Goal: Task Accomplishment & Management: Manage account settings

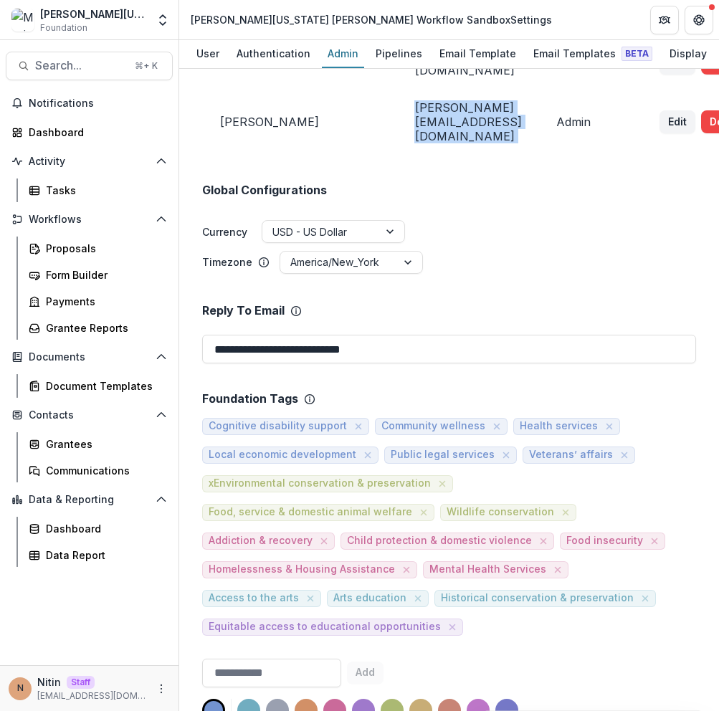
scroll to position [189, 0]
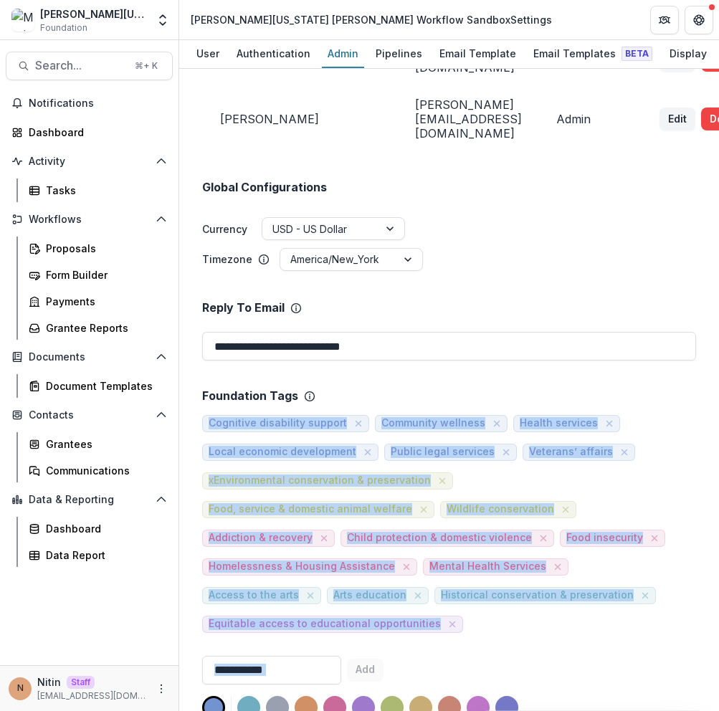
drag, startPoint x: 348, startPoint y: 480, endPoint x: 479, endPoint y: 581, distance: 165.1
drag, startPoint x: 460, startPoint y: 548, endPoint x: 205, endPoint y: 384, distance: 303.4
click at [205, 404] on div "Cognitive disability support Community wellness Health services Local economic …" at bounding box center [449, 518] width 494 height 229
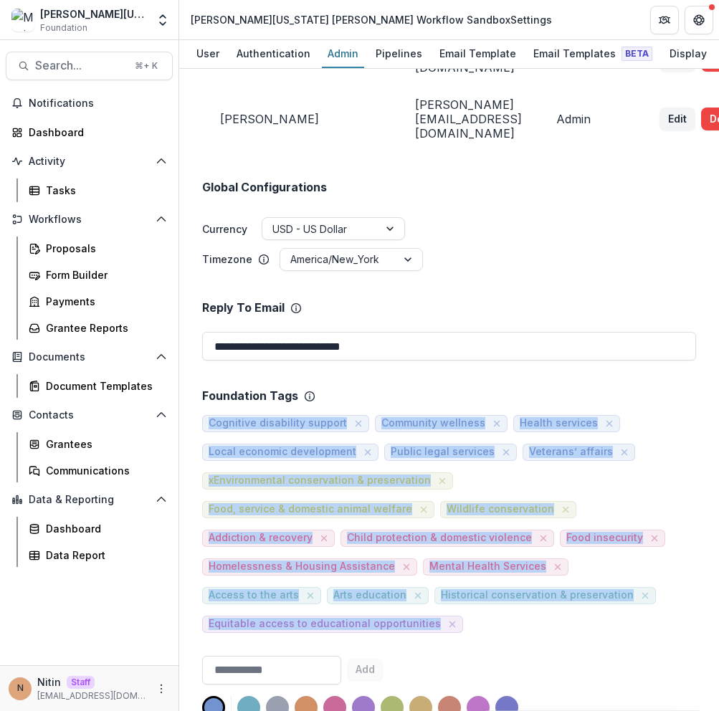
drag, startPoint x: 199, startPoint y: 393, endPoint x: 477, endPoint y: 568, distance: 327.9
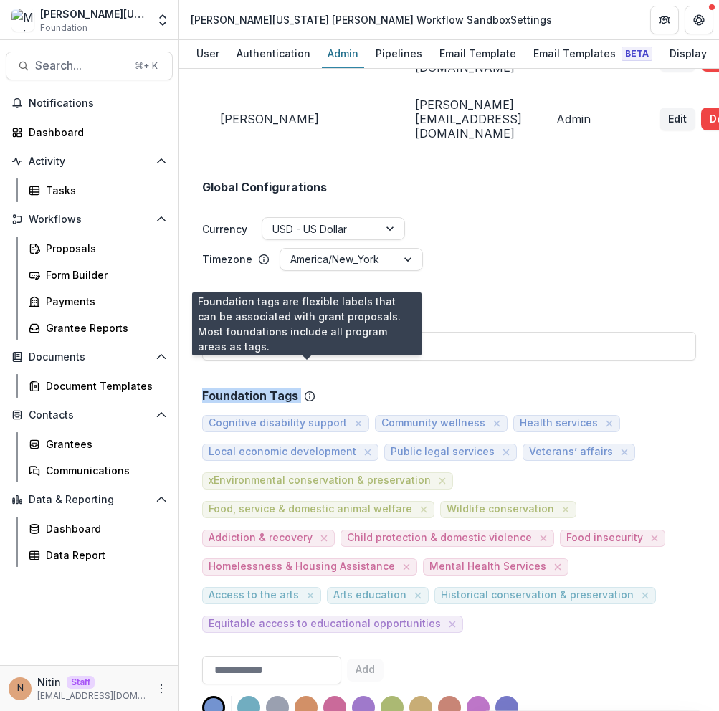
drag, startPoint x: 187, startPoint y: 361, endPoint x: 305, endPoint y: 366, distance: 117.6
click at [305, 366] on div "**********" at bounding box center [449, 390] width 540 height 642
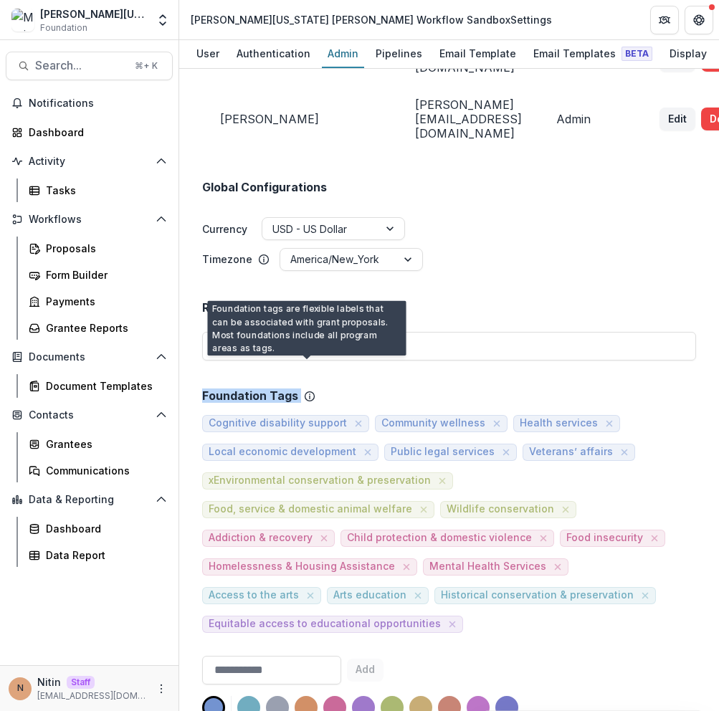
copy div "Foundation Tags"
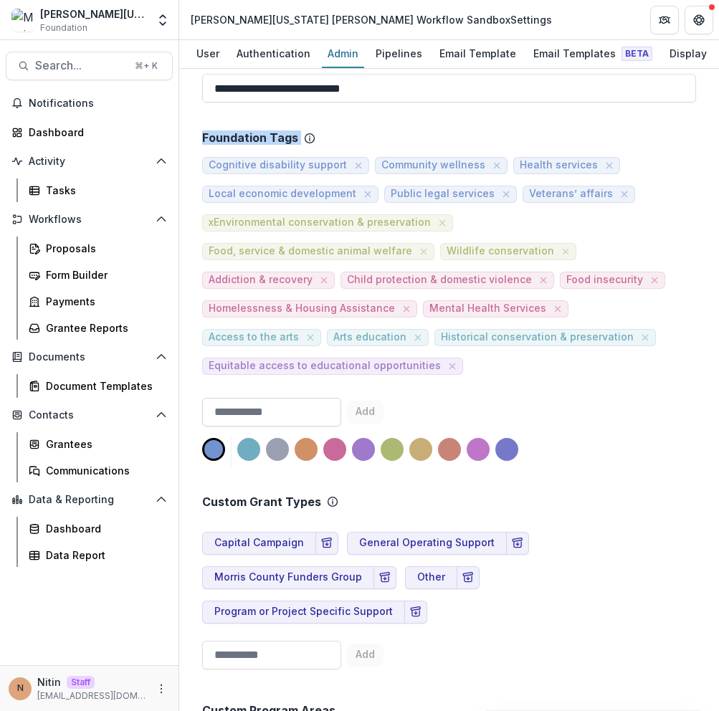
scroll to position [476, 0]
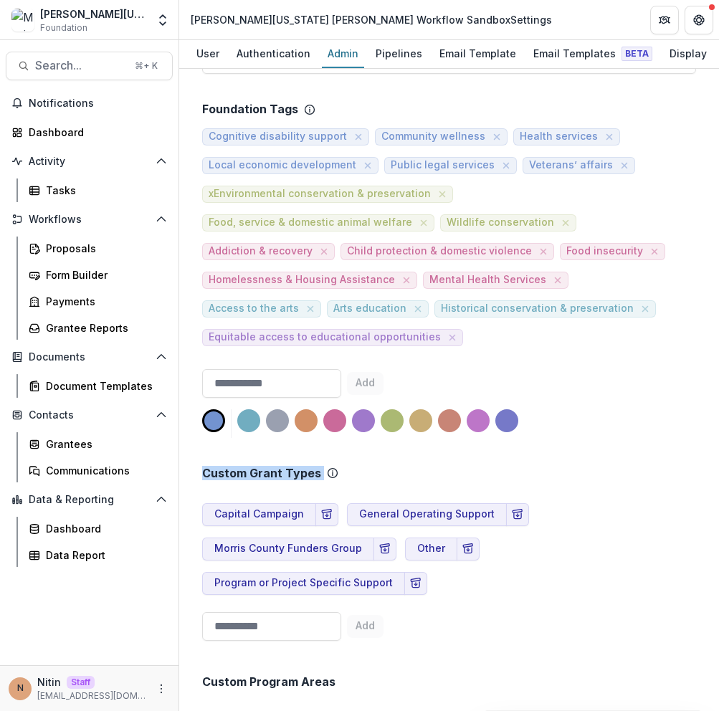
drag, startPoint x: 199, startPoint y: 411, endPoint x: 378, endPoint y: 418, distance: 180.0
click at [453, 438] on div "Custom Grant Types Capital Campaign General Operating Support Morris County Fun…" at bounding box center [449, 542] width 494 height 209
drag, startPoint x: 487, startPoint y: 536, endPoint x: 192, endPoint y: 407, distance: 322.2
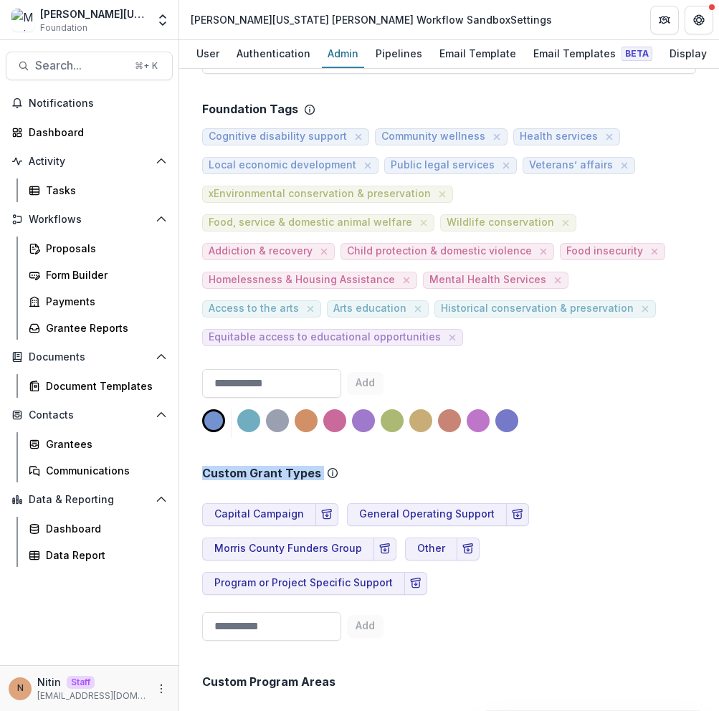
drag, startPoint x: 196, startPoint y: 418, endPoint x: 393, endPoint y: 420, distance: 197.1
click at [416, 467] on div "Custom Grant Types" at bounding box center [449, 474] width 494 height 14
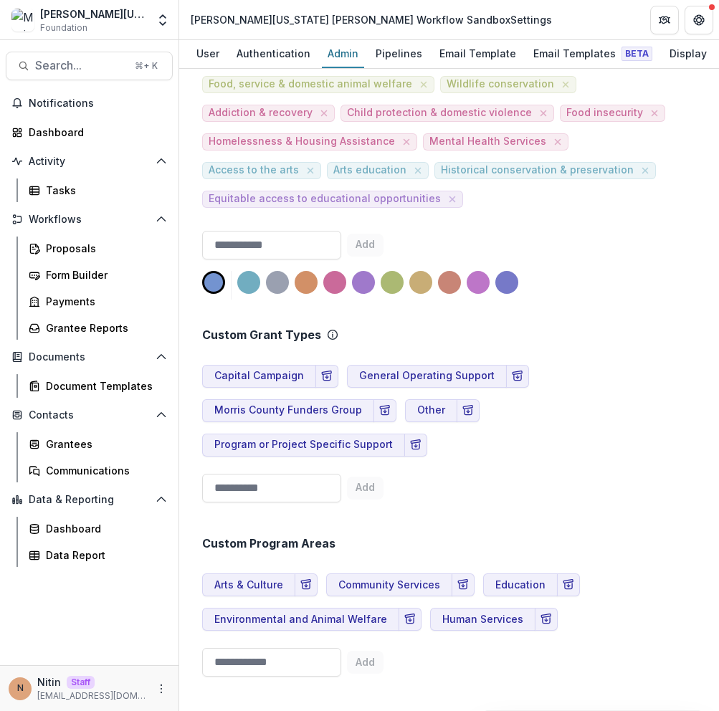
scroll to position [619, 0]
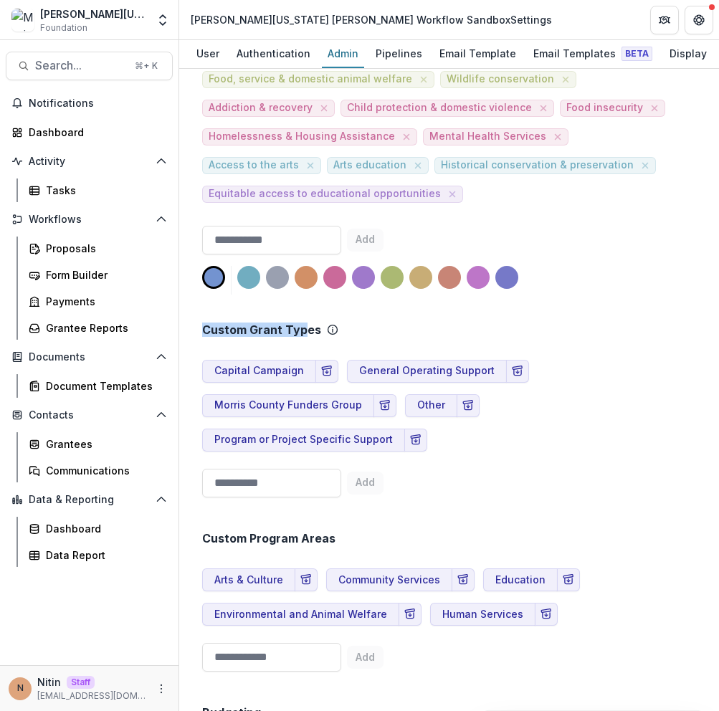
drag, startPoint x: 189, startPoint y: 270, endPoint x: 327, endPoint y: 276, distance: 137.7
click at [307, 274] on div "**********" at bounding box center [449, 390] width 540 height 642
click at [572, 348] on div "Capital Campaign General Operating Support Morris County Funders Group Other Pr…" at bounding box center [449, 399] width 494 height 103
drag, startPoint x: 249, startPoint y: 479, endPoint x: 354, endPoint y: 477, distance: 105.4
click at [351, 532] on div "Custom Program Areas" at bounding box center [449, 539] width 494 height 14
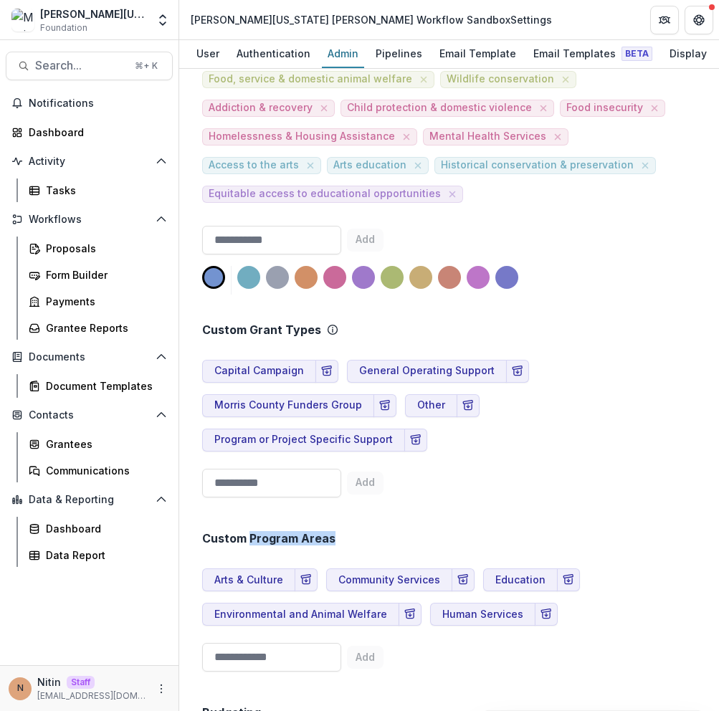
click at [364, 532] on div "Custom Program Areas" at bounding box center [449, 539] width 494 height 14
drag, startPoint x: 364, startPoint y: 479, endPoint x: 252, endPoint y: 474, distance: 111.9
click at [252, 532] on div "Custom Program Areas" at bounding box center [449, 539] width 494 height 14
click at [306, 469] on input at bounding box center [271, 483] width 139 height 29
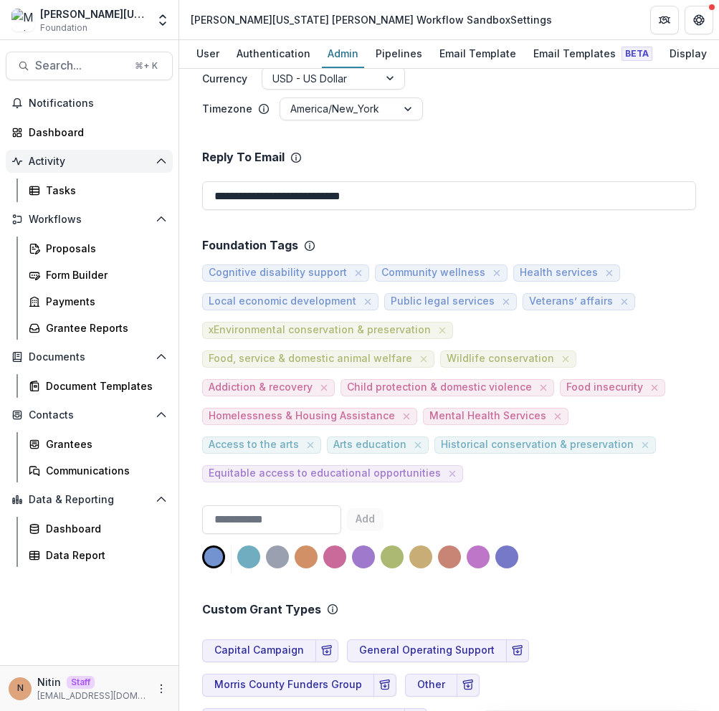
scroll to position [333, 0]
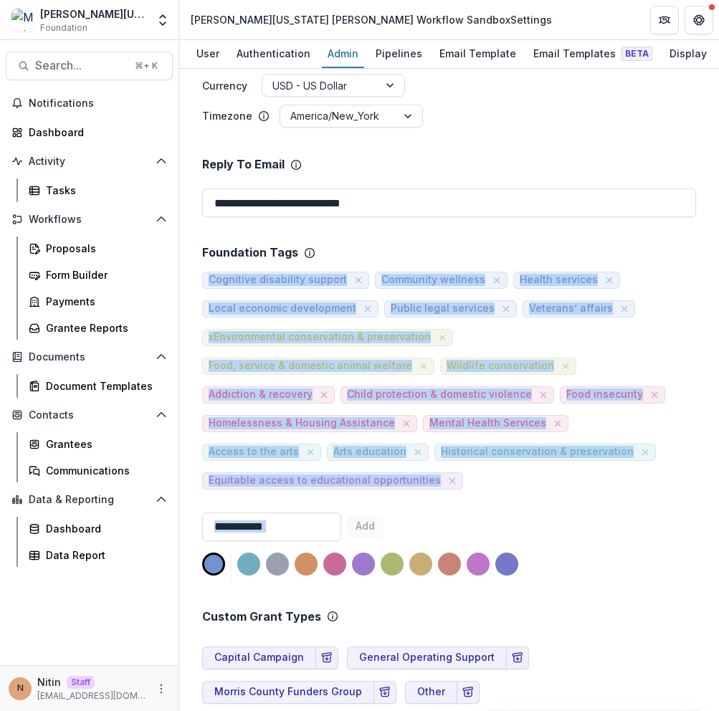
drag, startPoint x: 196, startPoint y: 248, endPoint x: 472, endPoint y: 436, distance: 333.6
copy div "Cognitive disability support Community wellness Health services Local economic …"
click at [520, 426] on div "Cognitive disability support Community wellness Health services Local economic …" at bounding box center [449, 374] width 494 height 229
drag, startPoint x: 467, startPoint y: 426, endPoint x: 441, endPoint y: 429, distance: 25.2
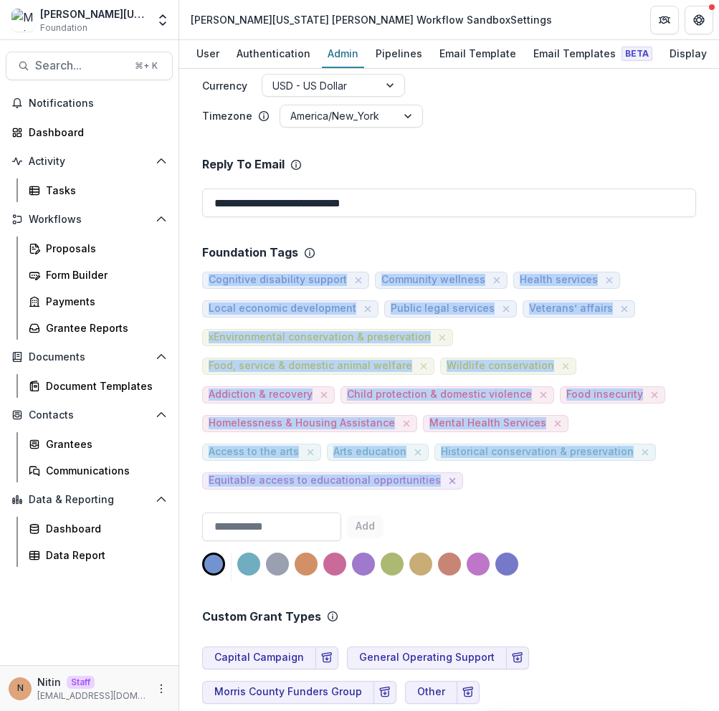
click at [459, 427] on div "Cognitive disability support Community wellness Health services Local economic …" at bounding box center [449, 374] width 494 height 229
copy div "Cognitive disability support Community wellness Health services Local economic …"
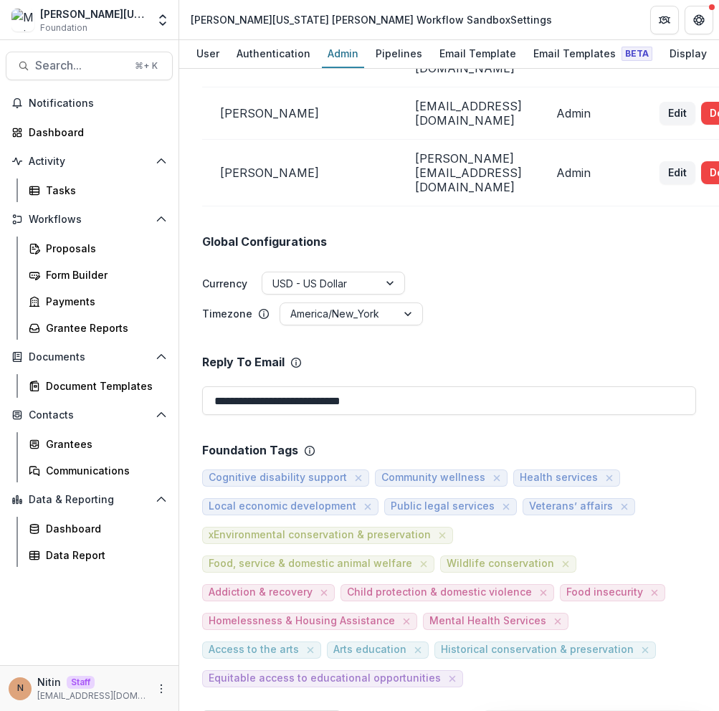
scroll to position [143, 0]
